Goal: Check status: Check status

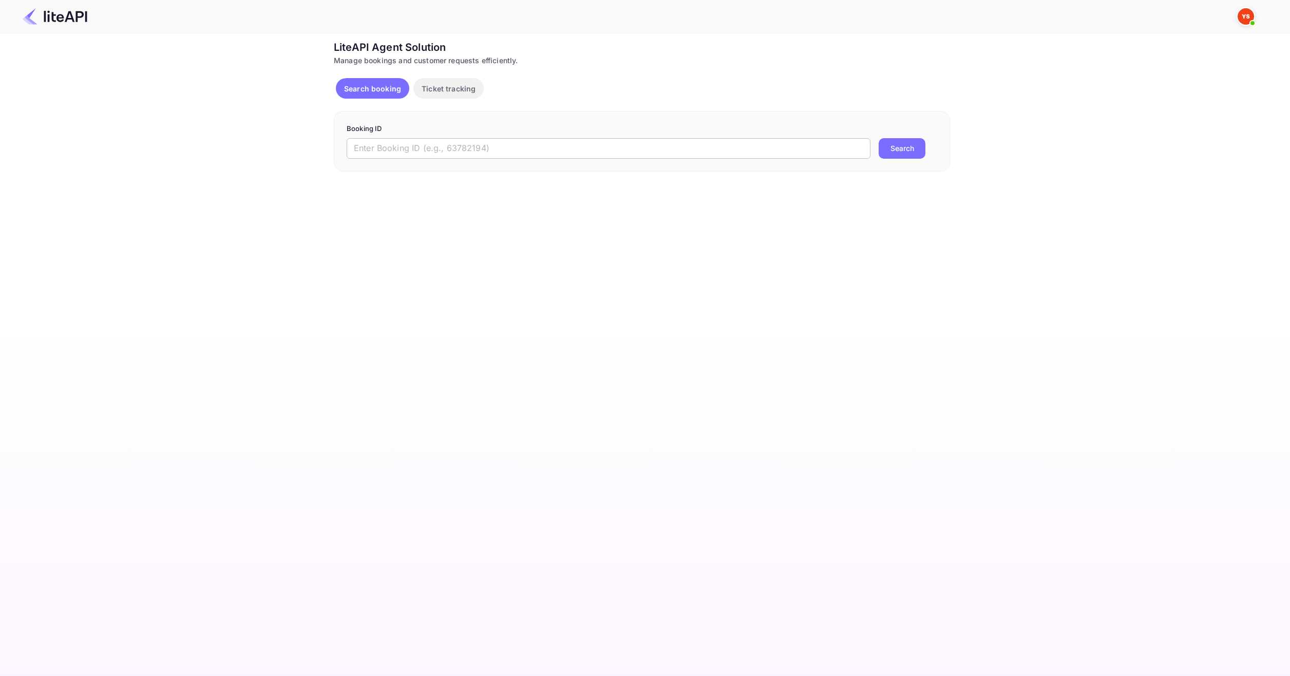
click at [583, 158] on input "text" at bounding box center [609, 148] width 524 height 21
paste input "9224683"
type input "9224683"
click at [919, 161] on div "Booking ID 9224683 ​ Search" at bounding box center [642, 141] width 616 height 61
click at [910, 156] on button "Search" at bounding box center [902, 148] width 47 height 21
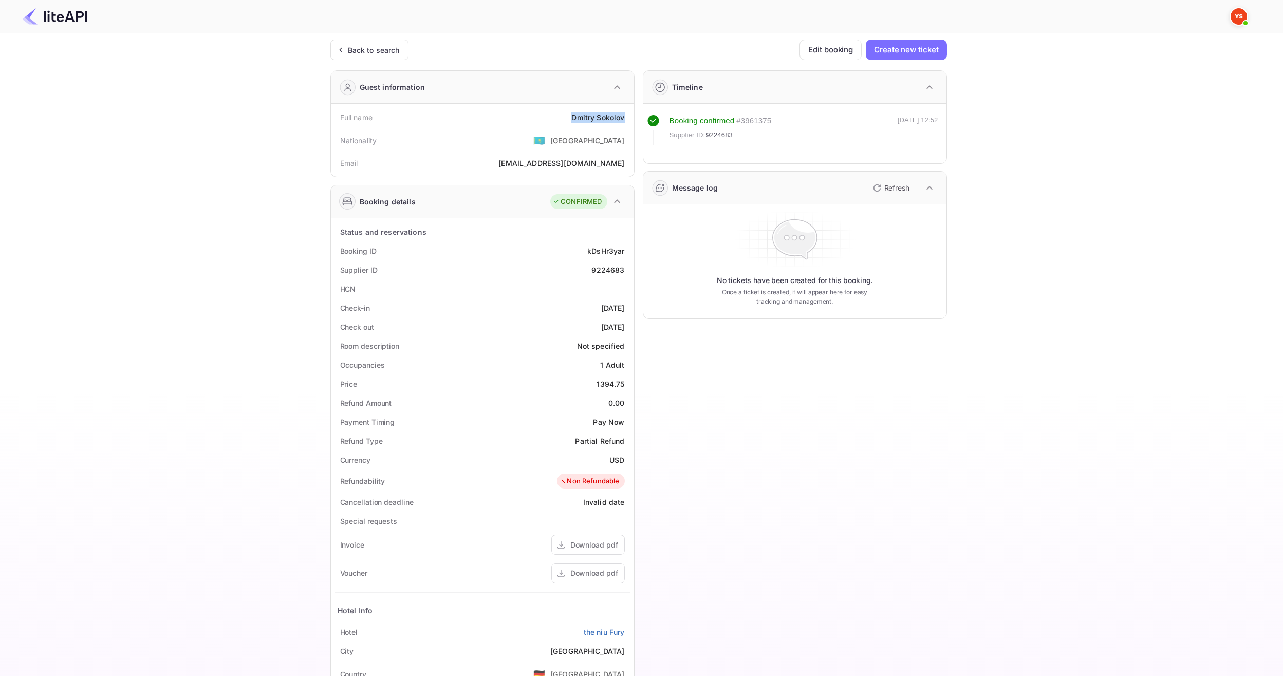
drag, startPoint x: 567, startPoint y: 114, endPoint x: 626, endPoint y: 121, distance: 60.0
click at [626, 121] on div "Full name [PERSON_NAME]" at bounding box center [482, 117] width 295 height 19
copy div "[PERSON_NAME]"
drag, startPoint x: 592, startPoint y: 384, endPoint x: 624, endPoint y: 385, distance: 31.4
click at [624, 385] on div "Price 1394.75" at bounding box center [482, 383] width 295 height 19
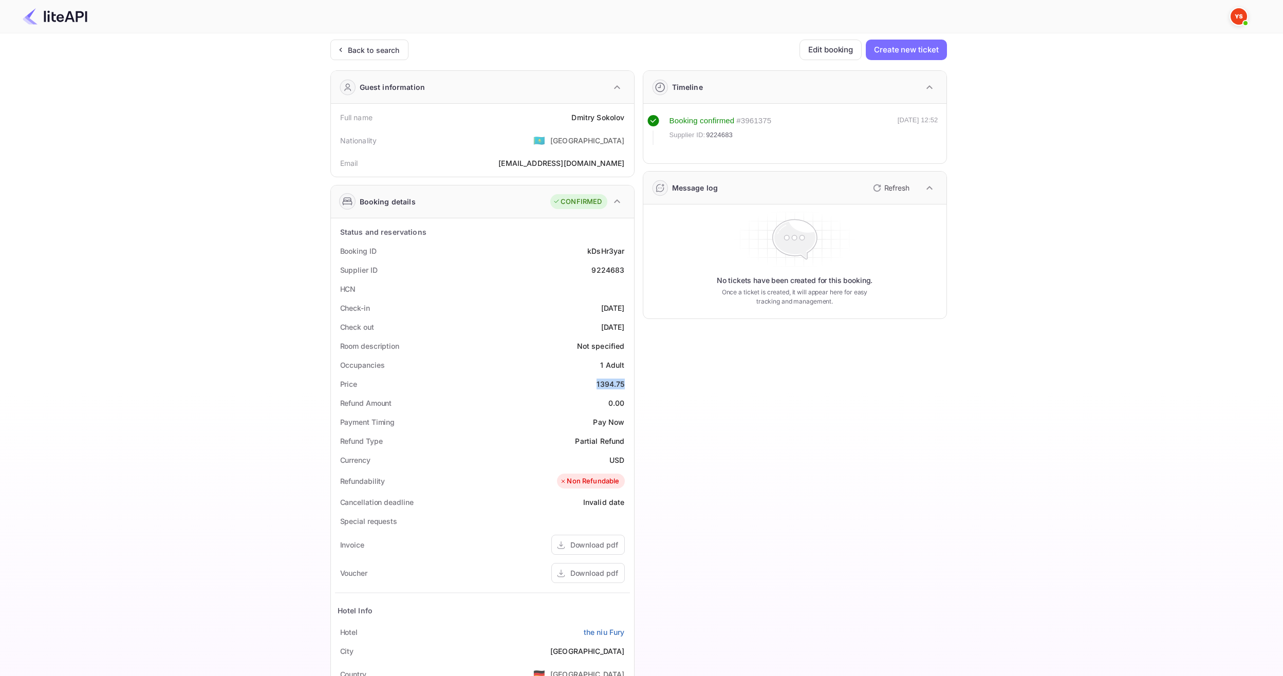
copy div "1394.75"
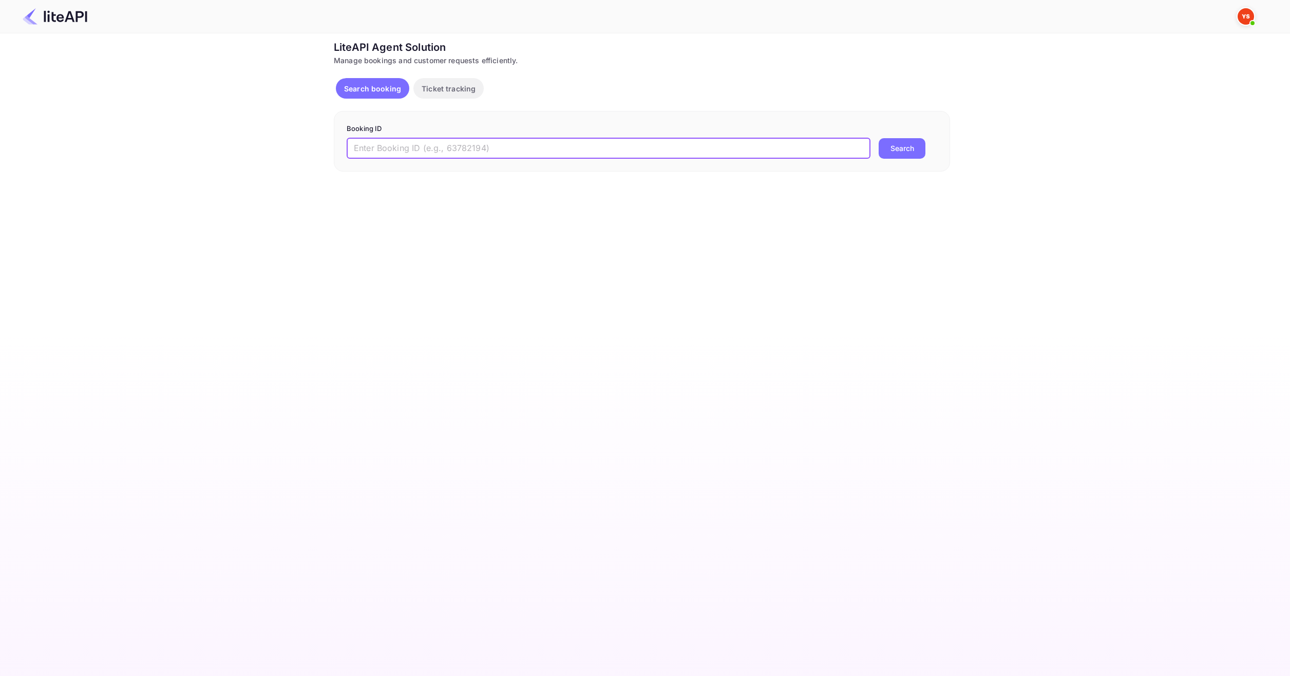
click at [464, 139] on input "text" at bounding box center [609, 148] width 524 height 21
paste input "9092258"
type input "9092258"
click at [884, 149] on button "Search" at bounding box center [902, 148] width 47 height 21
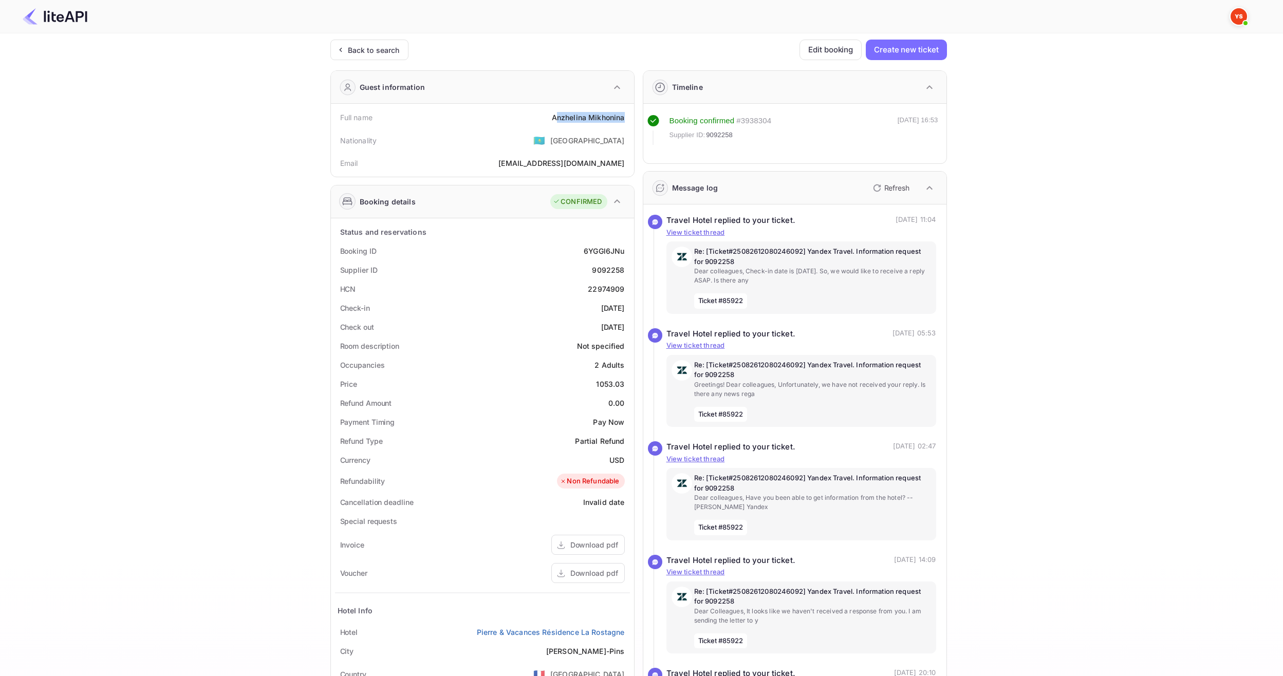
drag, startPoint x: 570, startPoint y: 118, endPoint x: 624, endPoint y: 126, distance: 54.5
click at [624, 126] on div "Full name Anzhelina Mikhonina" at bounding box center [482, 117] width 295 height 19
drag, startPoint x: 553, startPoint y: 116, endPoint x: 626, endPoint y: 121, distance: 73.1
click at [626, 121] on div "Full name Anzhelina Mikhonina" at bounding box center [482, 117] width 295 height 19
copy div "Anzhelina Mikhonina"
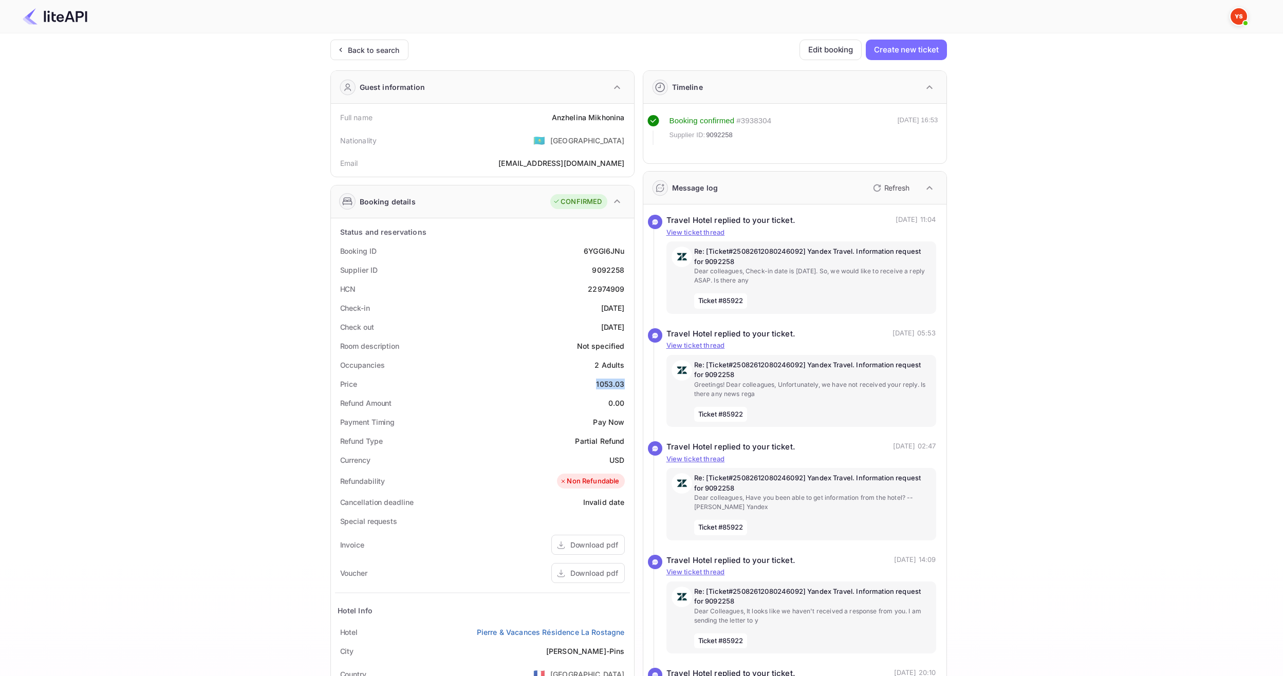
drag, startPoint x: 594, startPoint y: 390, endPoint x: 623, endPoint y: 381, distance: 29.7
click at [632, 389] on div "Status and reservations Booking ID 6YGGl6JNu Supplier ID 9092258 HCN 22974909 C…" at bounding box center [482, 501] width 303 height 566
copy div "1053.03"
